Goal: Information Seeking & Learning: Learn about a topic

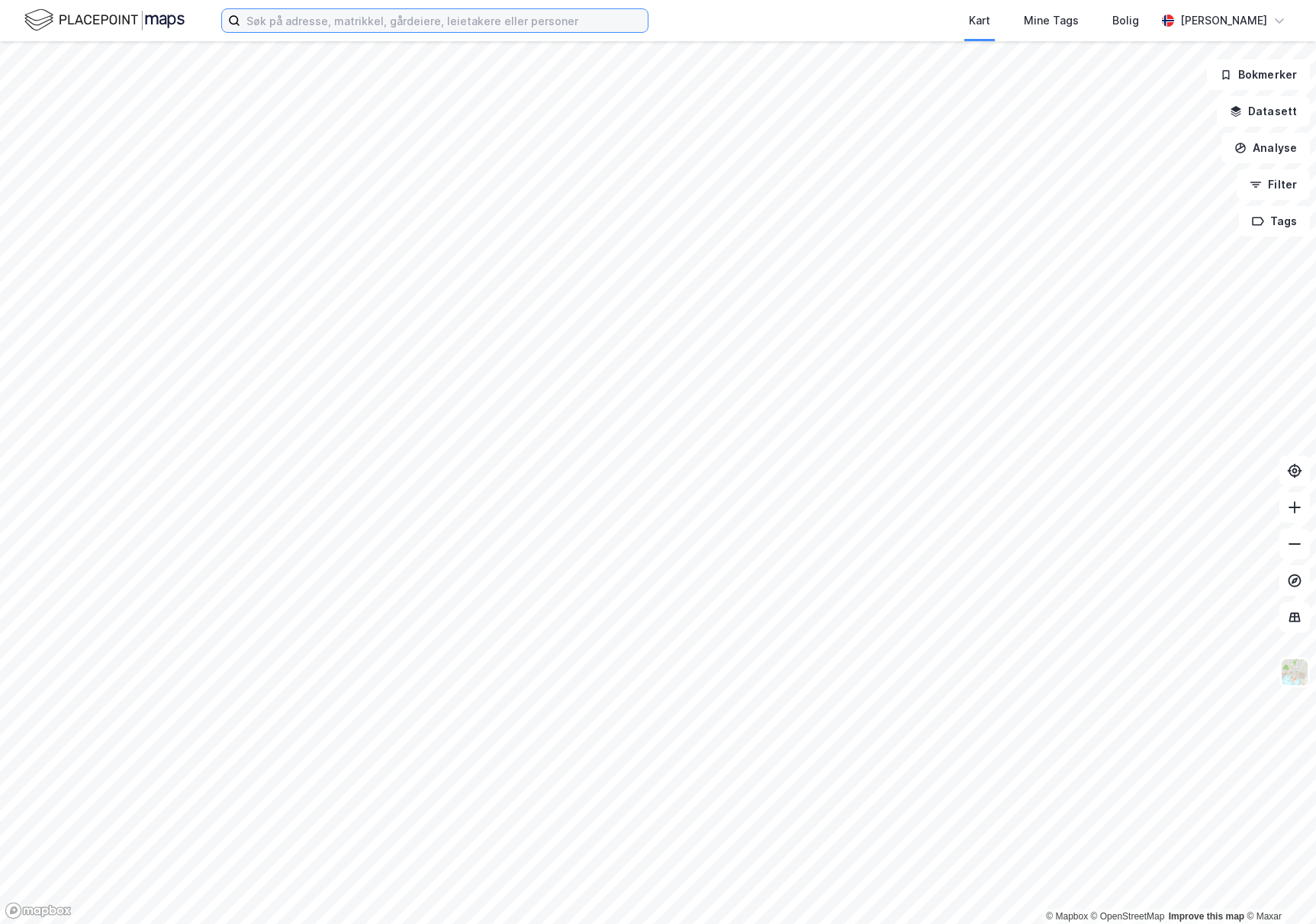
click at [325, 21] on input at bounding box center [444, 20] width 408 height 23
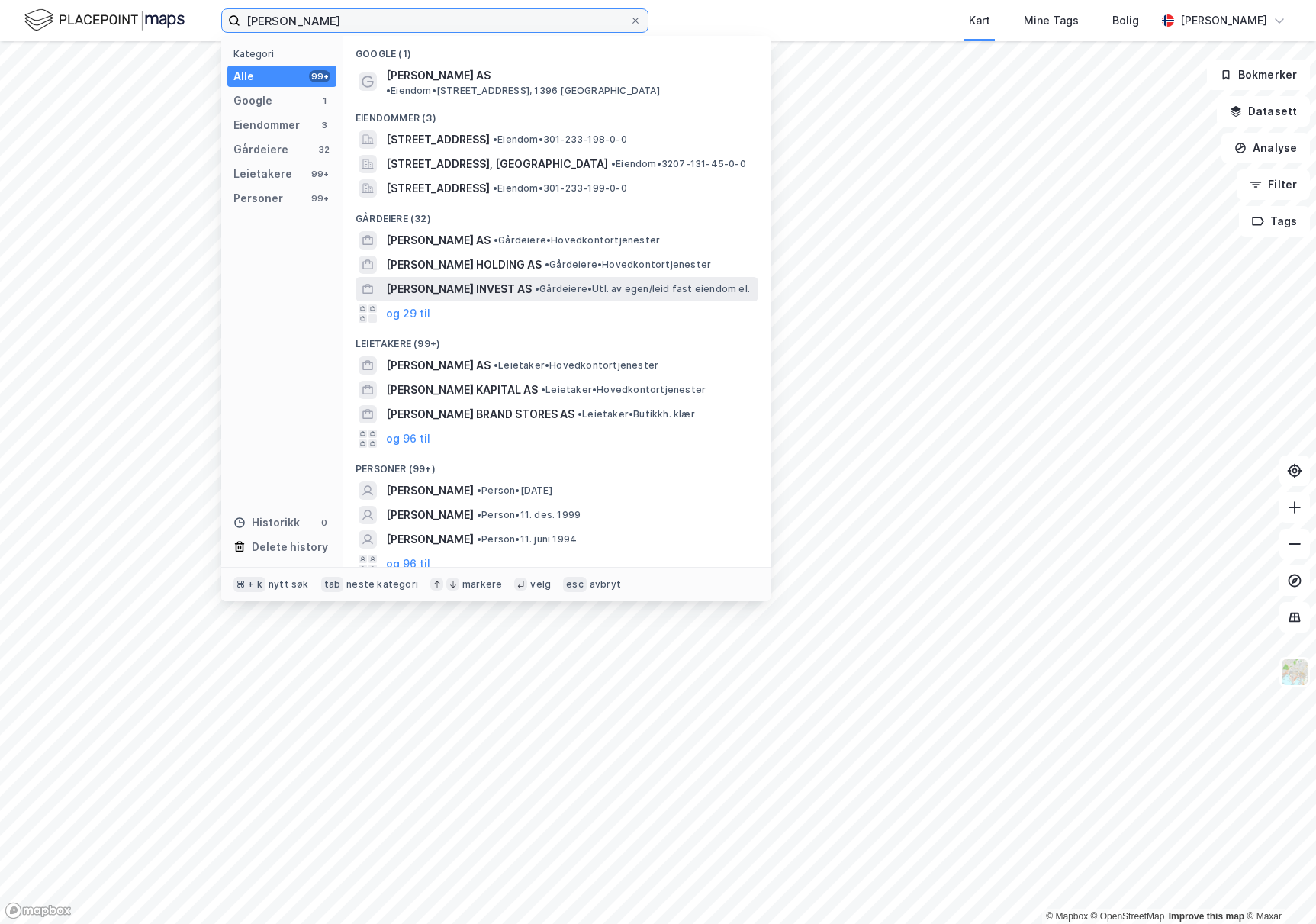
type input "[PERSON_NAME]"
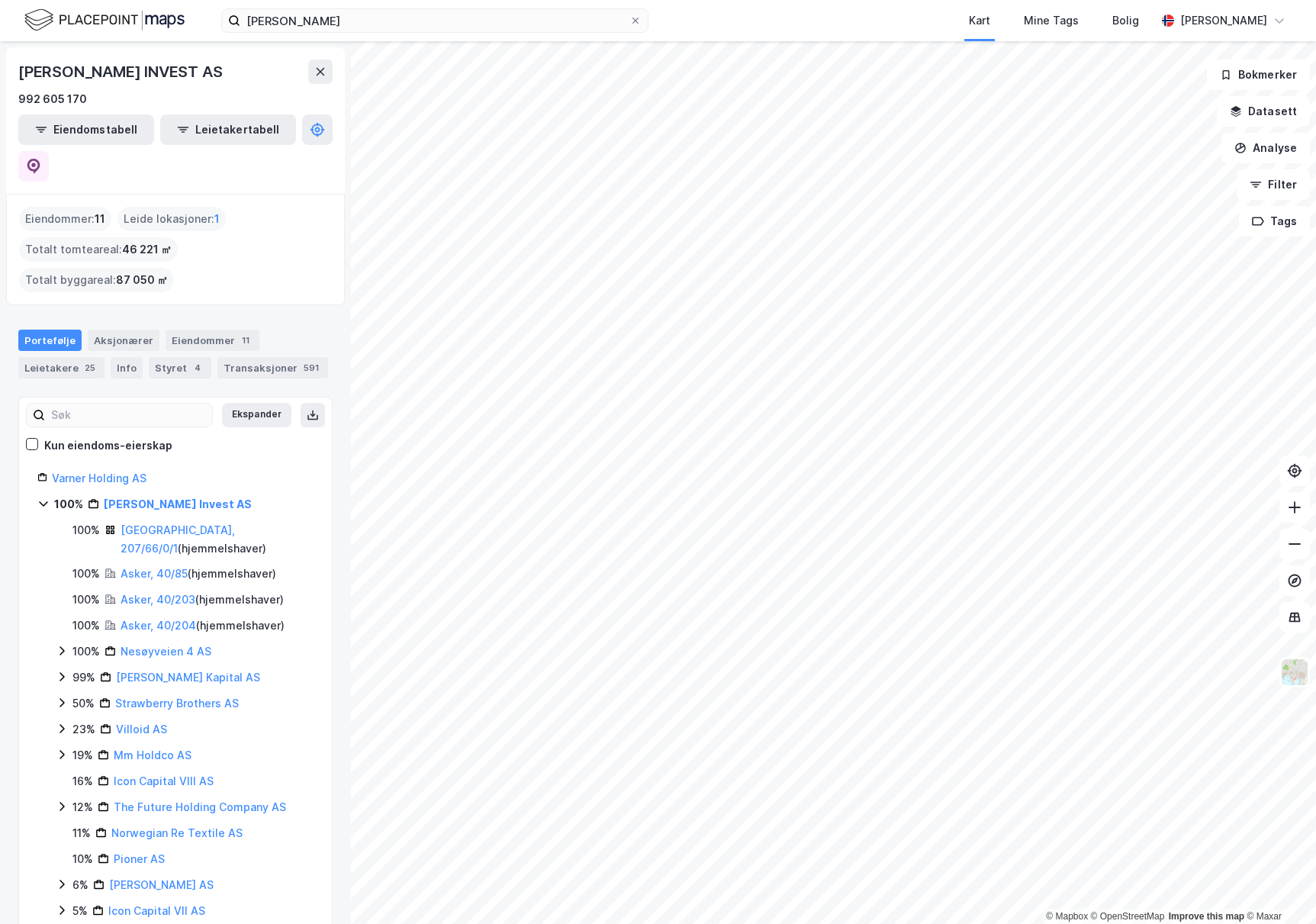
click at [41, 437] on div "Kun eiendoms-eierskap" at bounding box center [98, 446] width 147 height 18
click at [177, 329] on div "Eiendommer 11" at bounding box center [212, 339] width 94 height 21
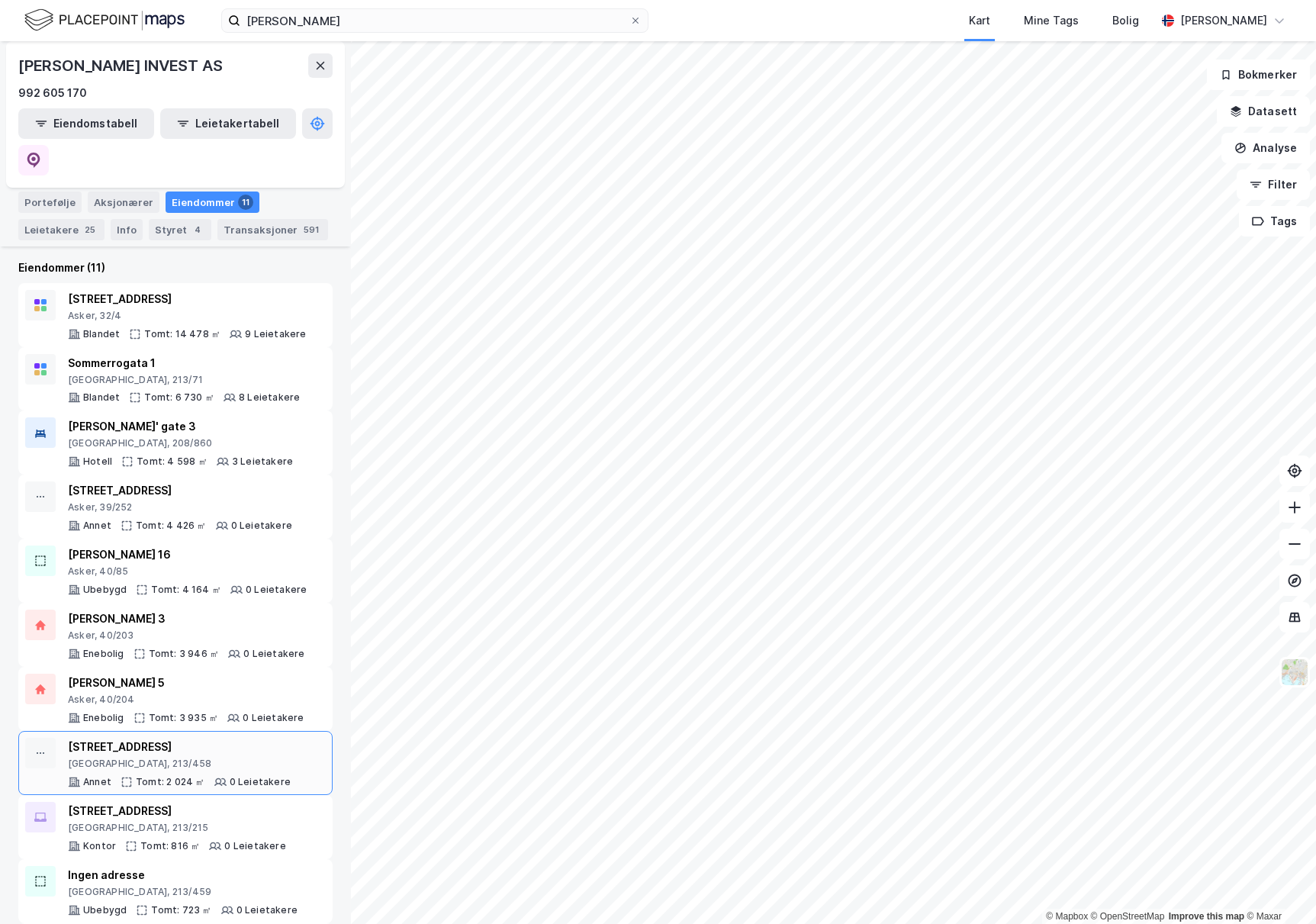
scroll to position [153, 0]
